Goal: Task Accomplishment & Management: Use online tool/utility

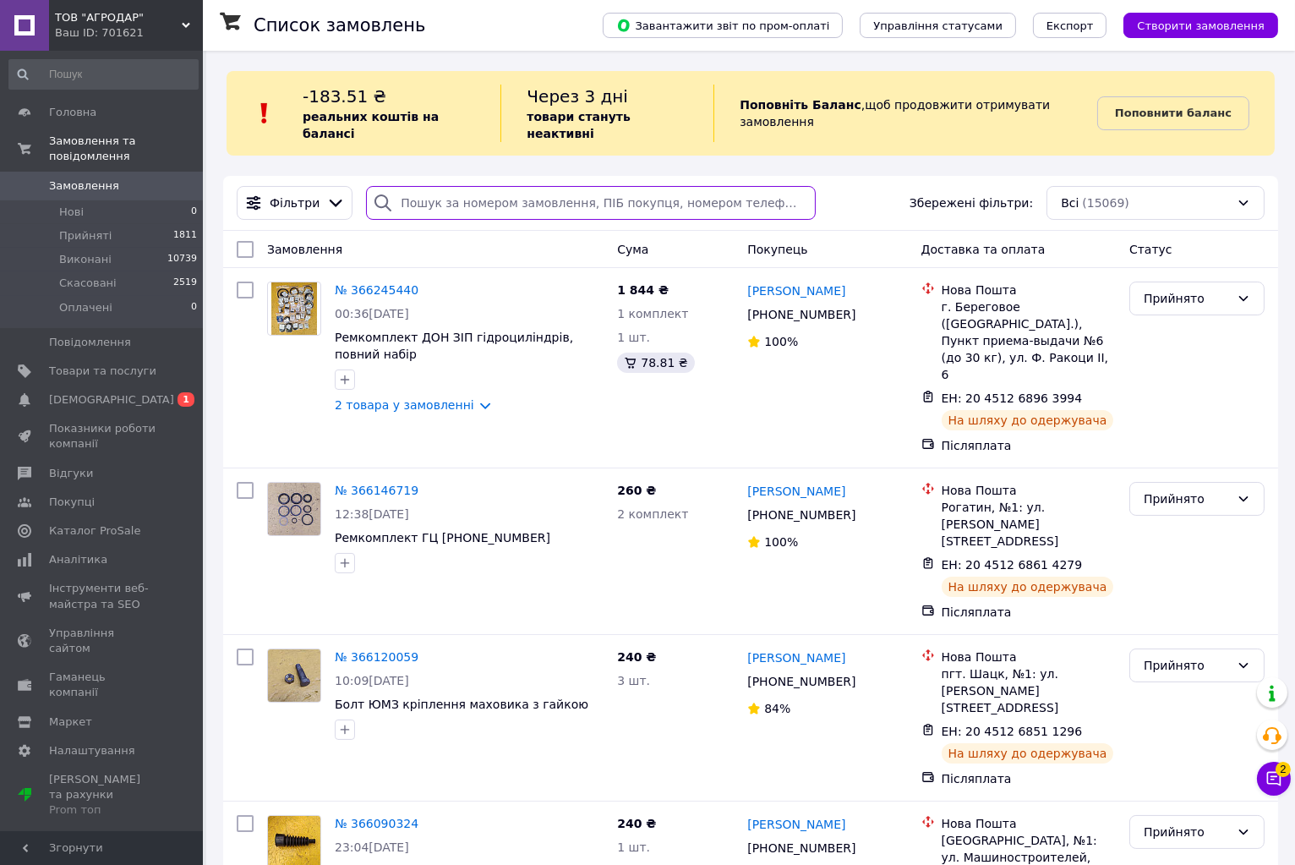
click at [431, 186] on input "search" at bounding box center [591, 203] width 450 height 34
click at [84, 363] on span "Товари та послуги" at bounding box center [102, 370] width 107 height 15
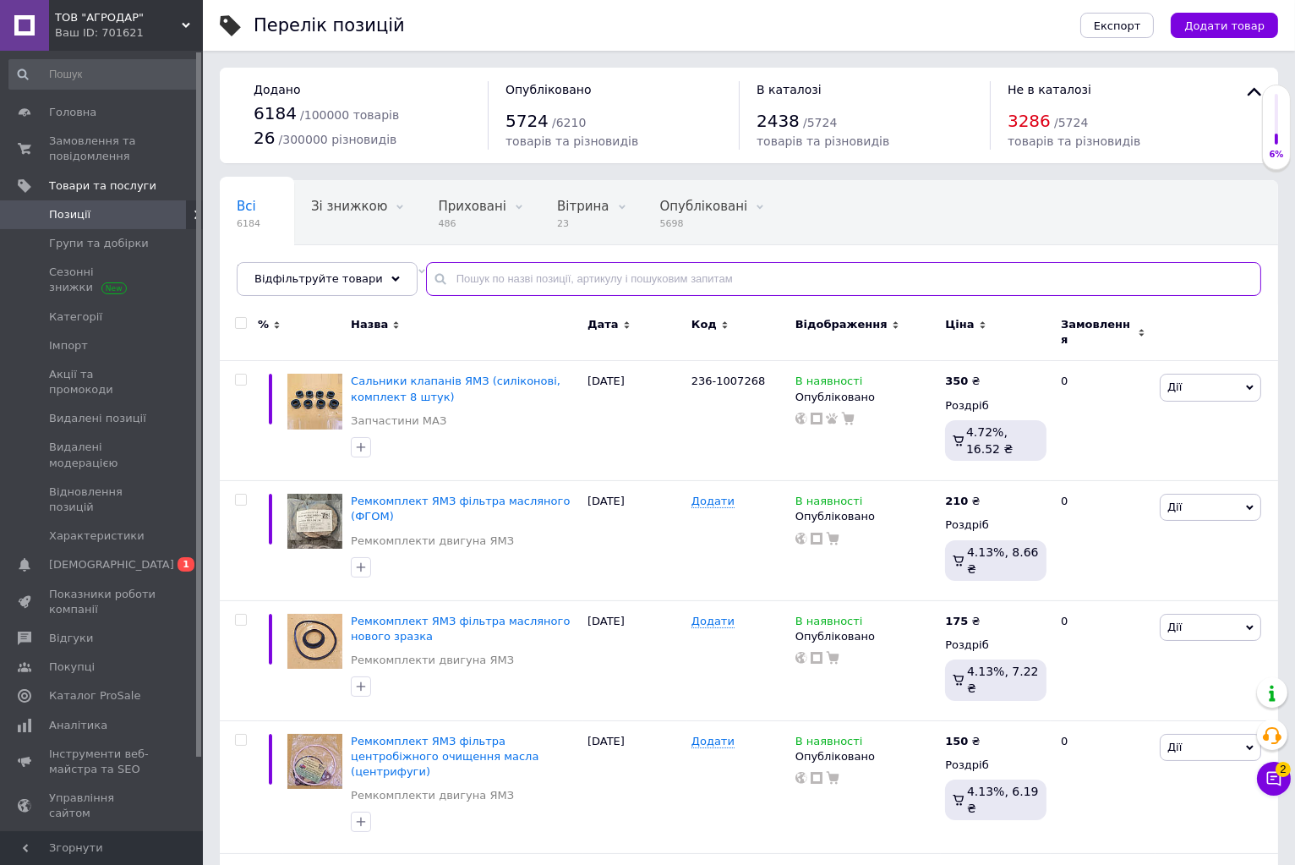
click at [477, 284] on input "text" at bounding box center [843, 279] width 835 height 34
paste input "40А-1119070"
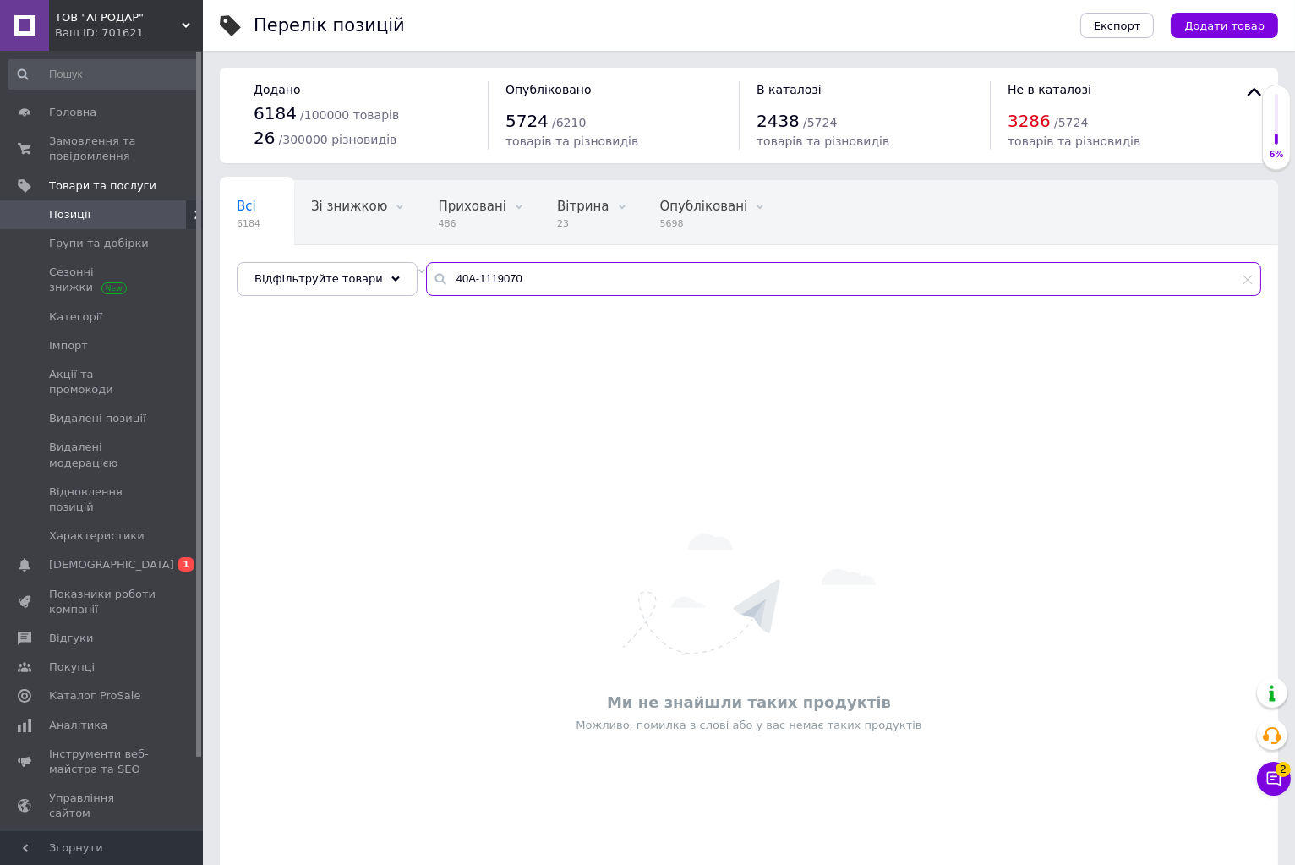
type input "40А-1119070"
drag, startPoint x: 543, startPoint y: 274, endPoint x: 391, endPoint y: 270, distance: 152.2
click at [391, 270] on div "Відфільтруйте товари 40А-1119070" at bounding box center [749, 279] width 1024 height 34
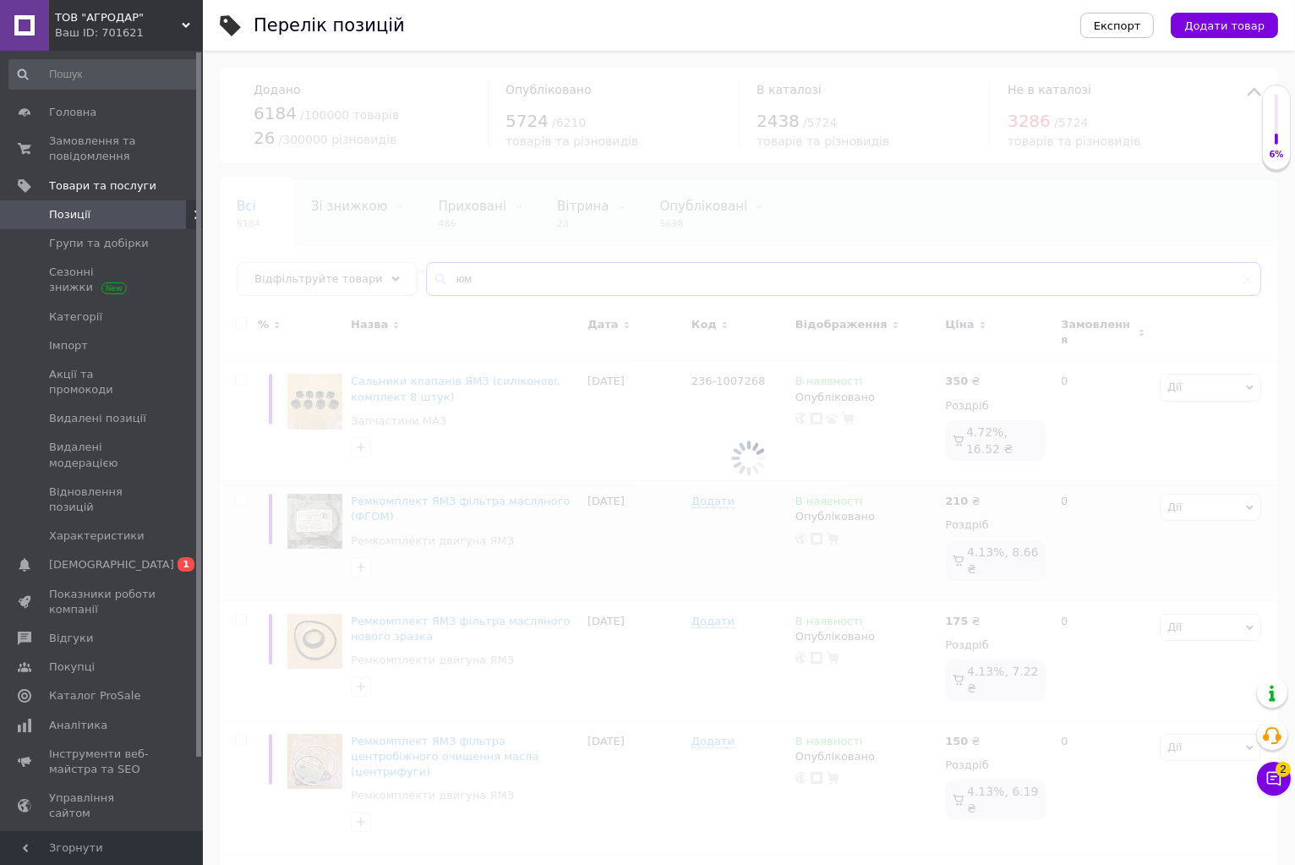
type input "[PERSON_NAME]"
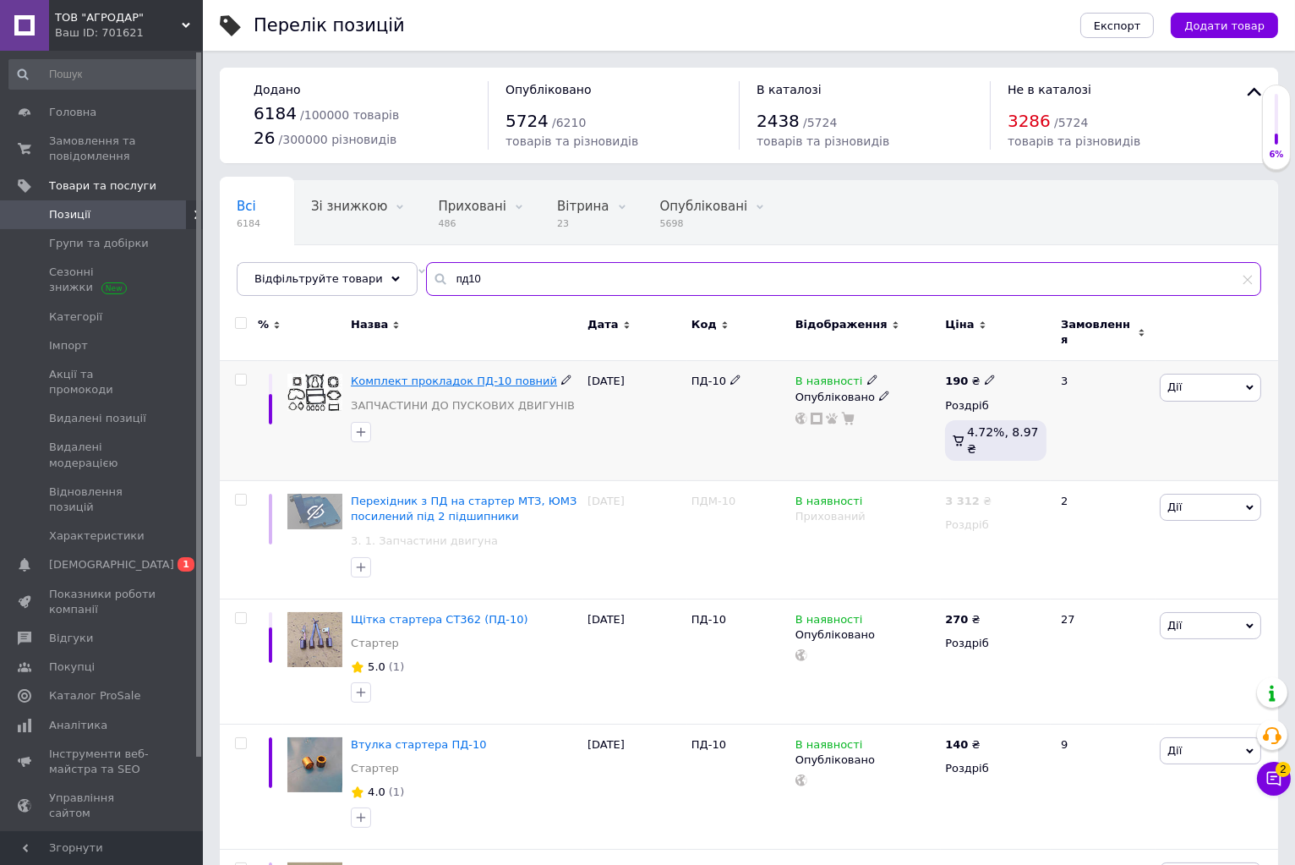
type input "пд10"
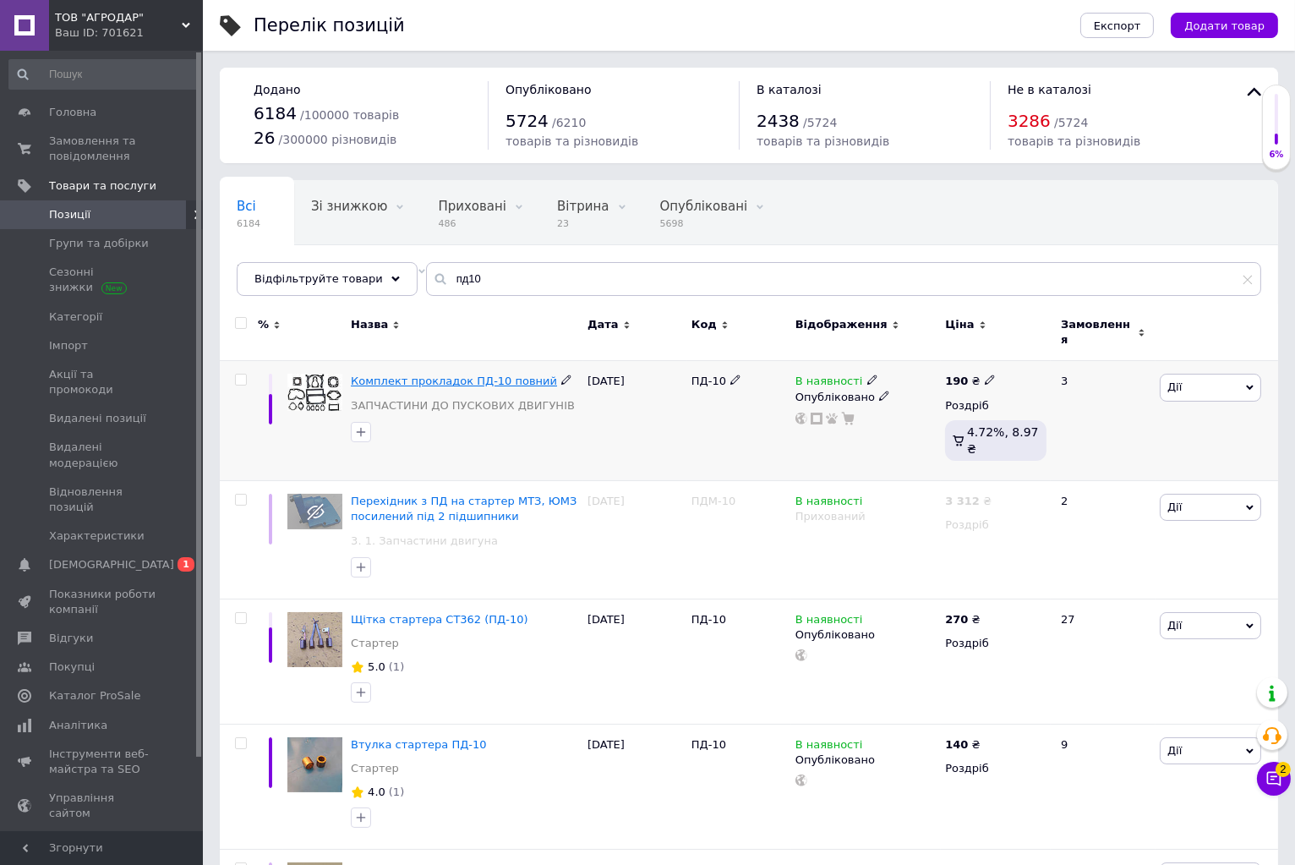
click at [411, 374] on span "Комплект прокладок ПД-10 повний" at bounding box center [454, 380] width 206 height 13
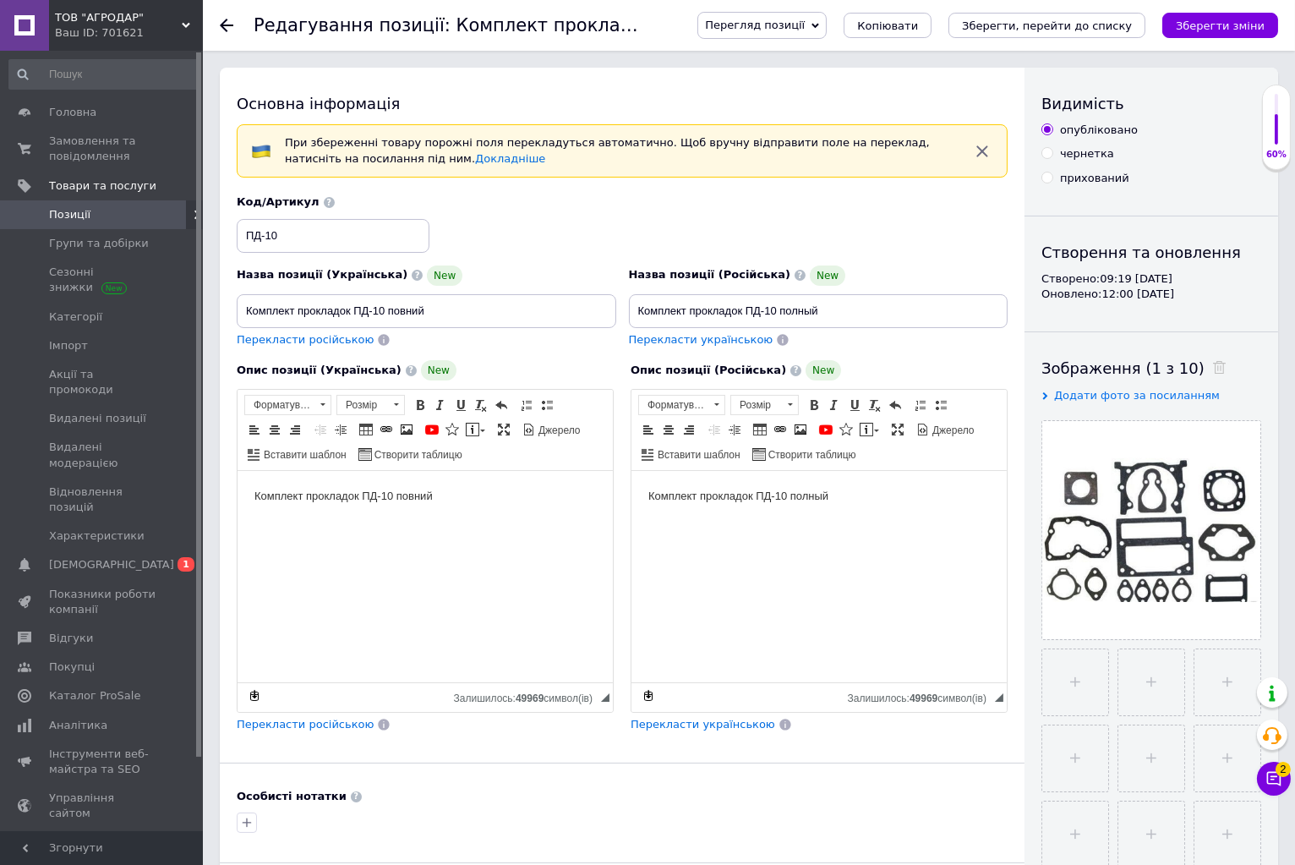
click at [224, 22] on use at bounding box center [227, 26] width 14 height 14
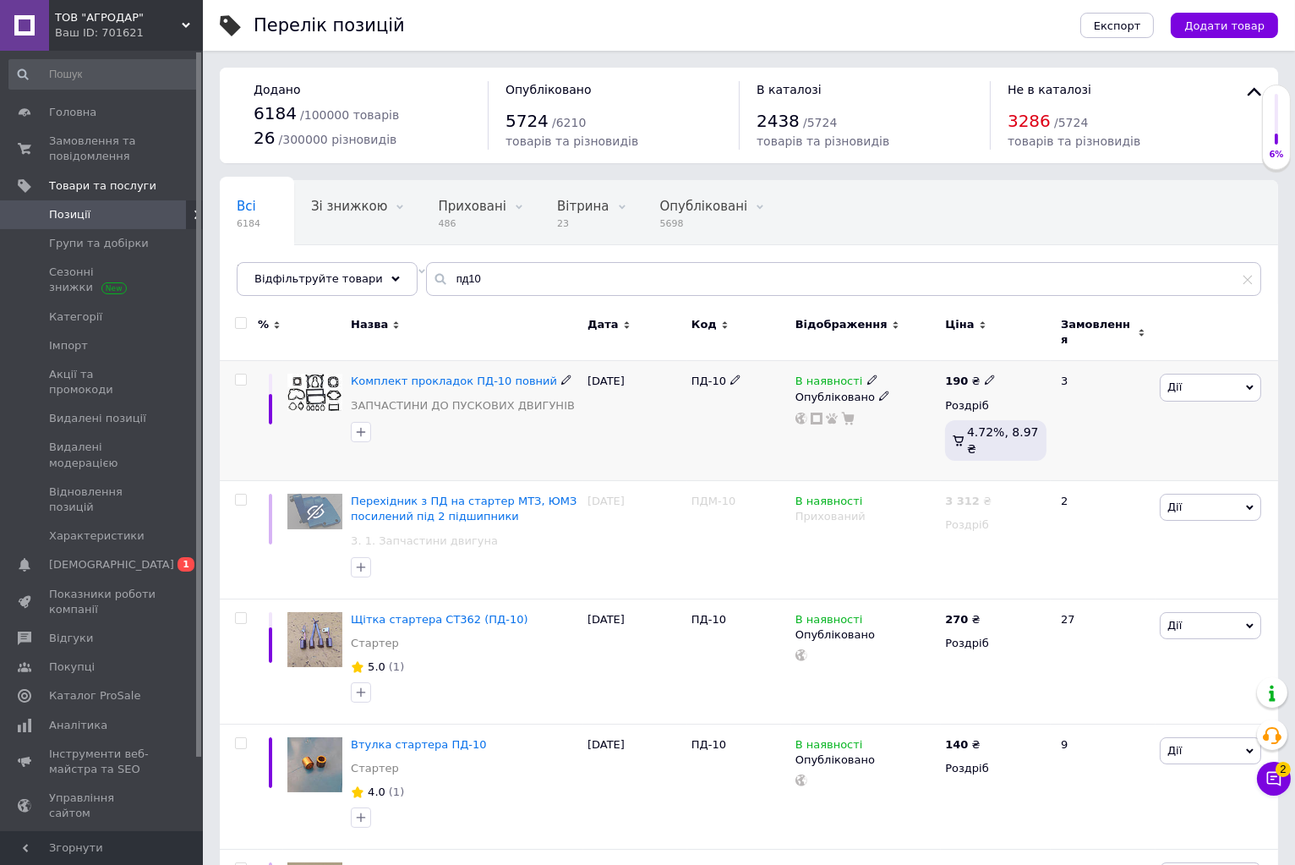
click at [1253, 375] on span "Дії" at bounding box center [1209, 387] width 101 height 27
click at [1113, 456] on li "Копіювати" at bounding box center [1148, 468] width 224 height 24
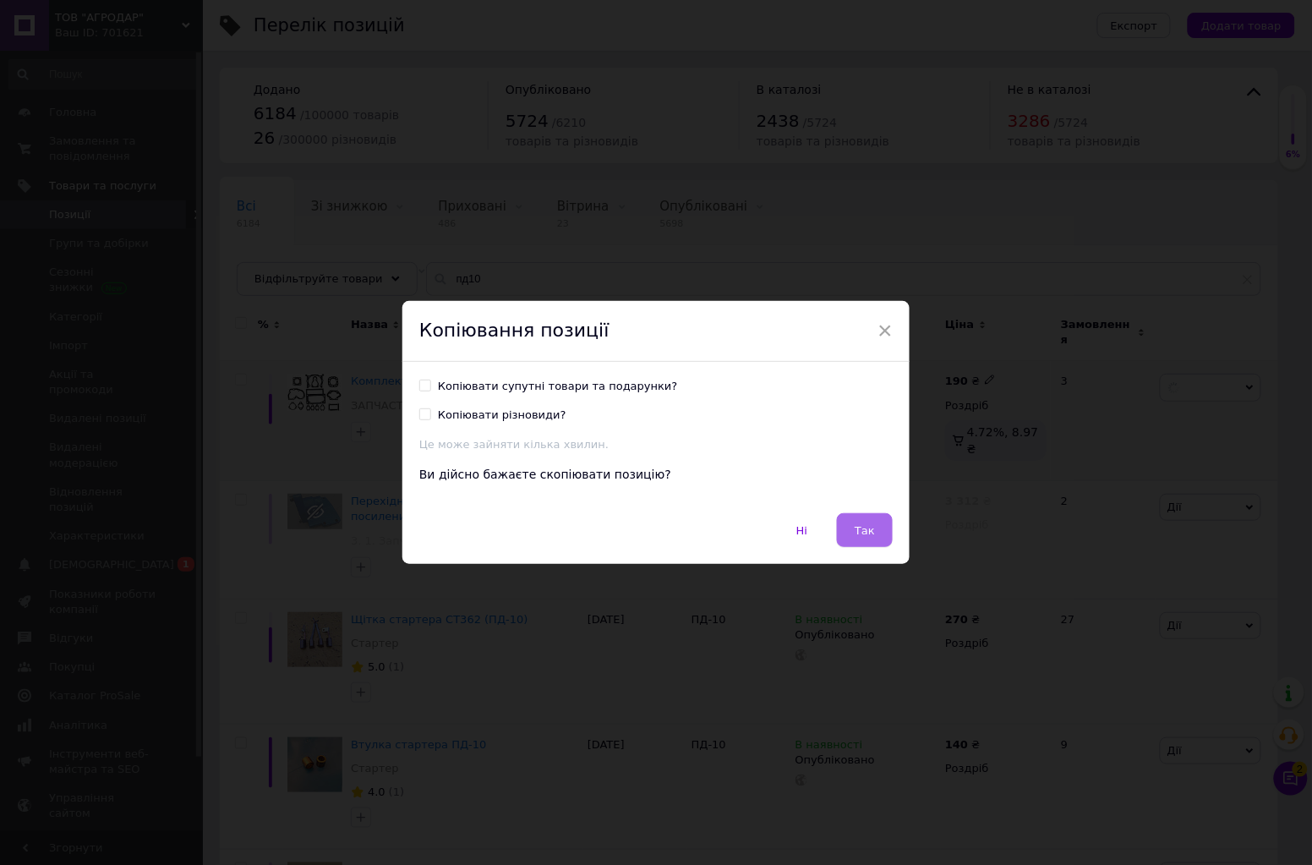
click at [862, 530] on span "Так" at bounding box center [864, 530] width 20 height 13
